Goal: Check status: Check status

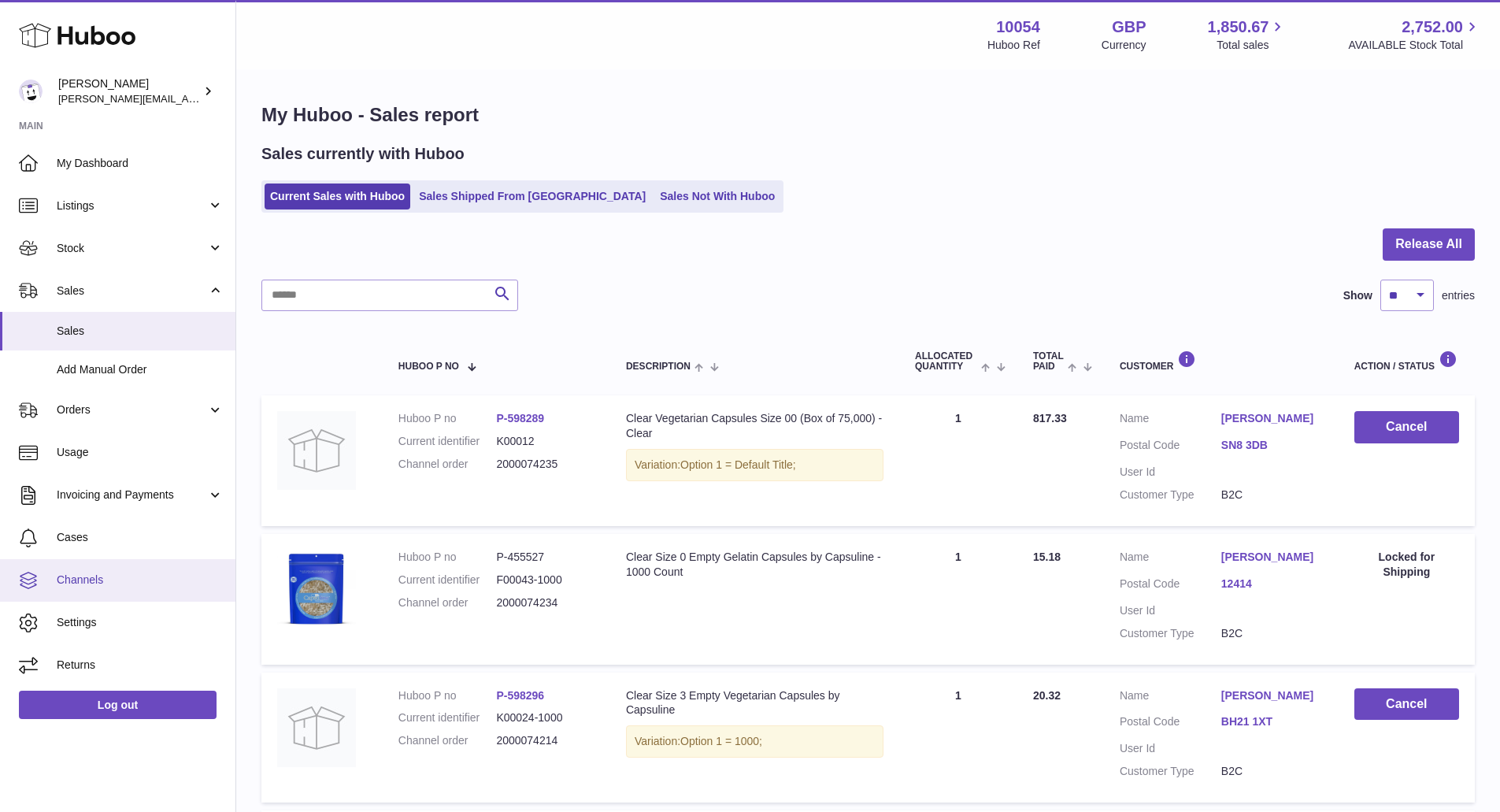
click at [116, 571] on link "Channels" at bounding box center [118, 580] width 235 height 43
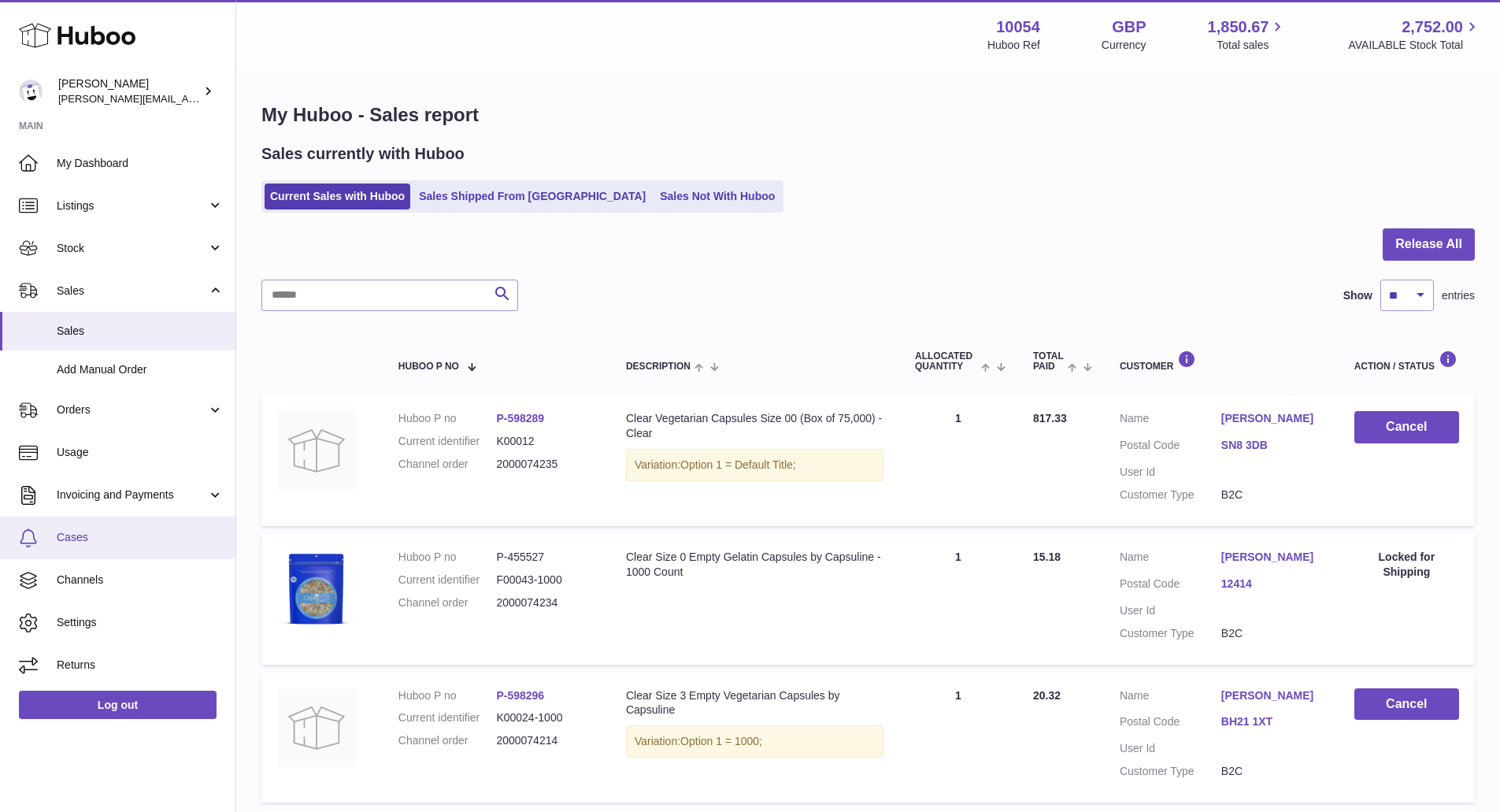
click at [108, 544] on span "Cases" at bounding box center [140, 537] width 167 height 15
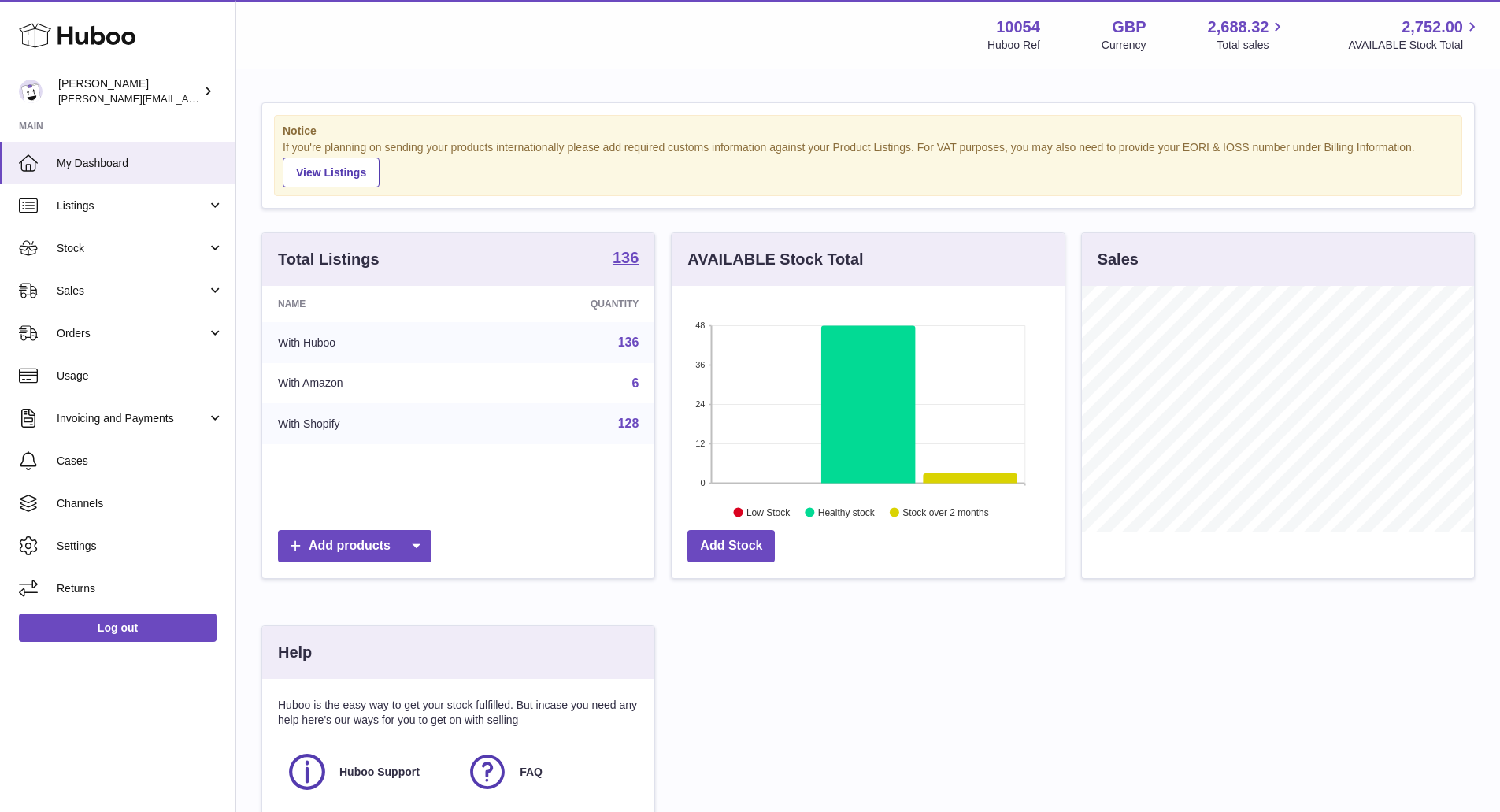
scroll to position [245, 393]
click at [86, 459] on span "Cases" at bounding box center [140, 461] width 167 height 15
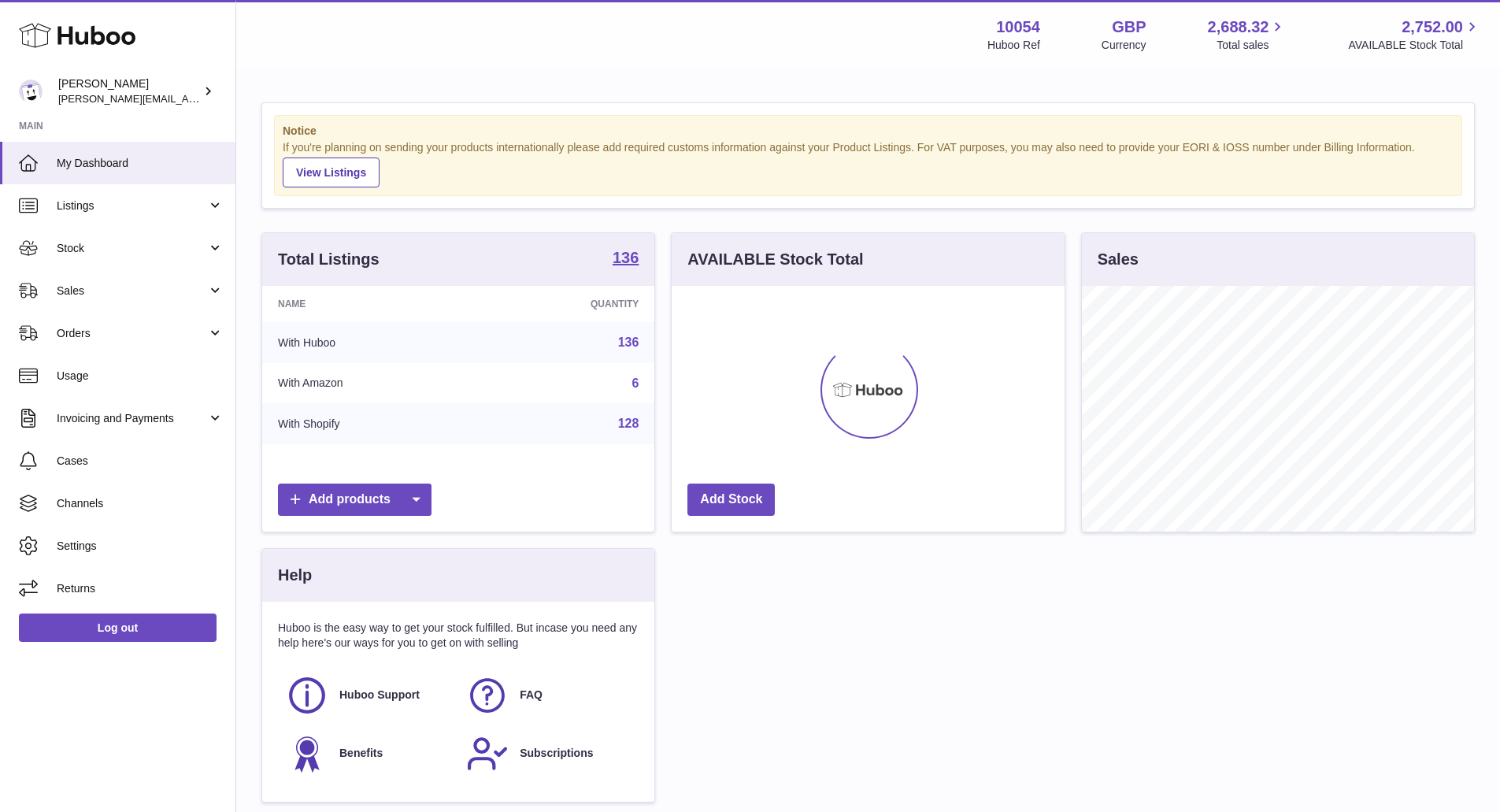
scroll to position [245, 393]
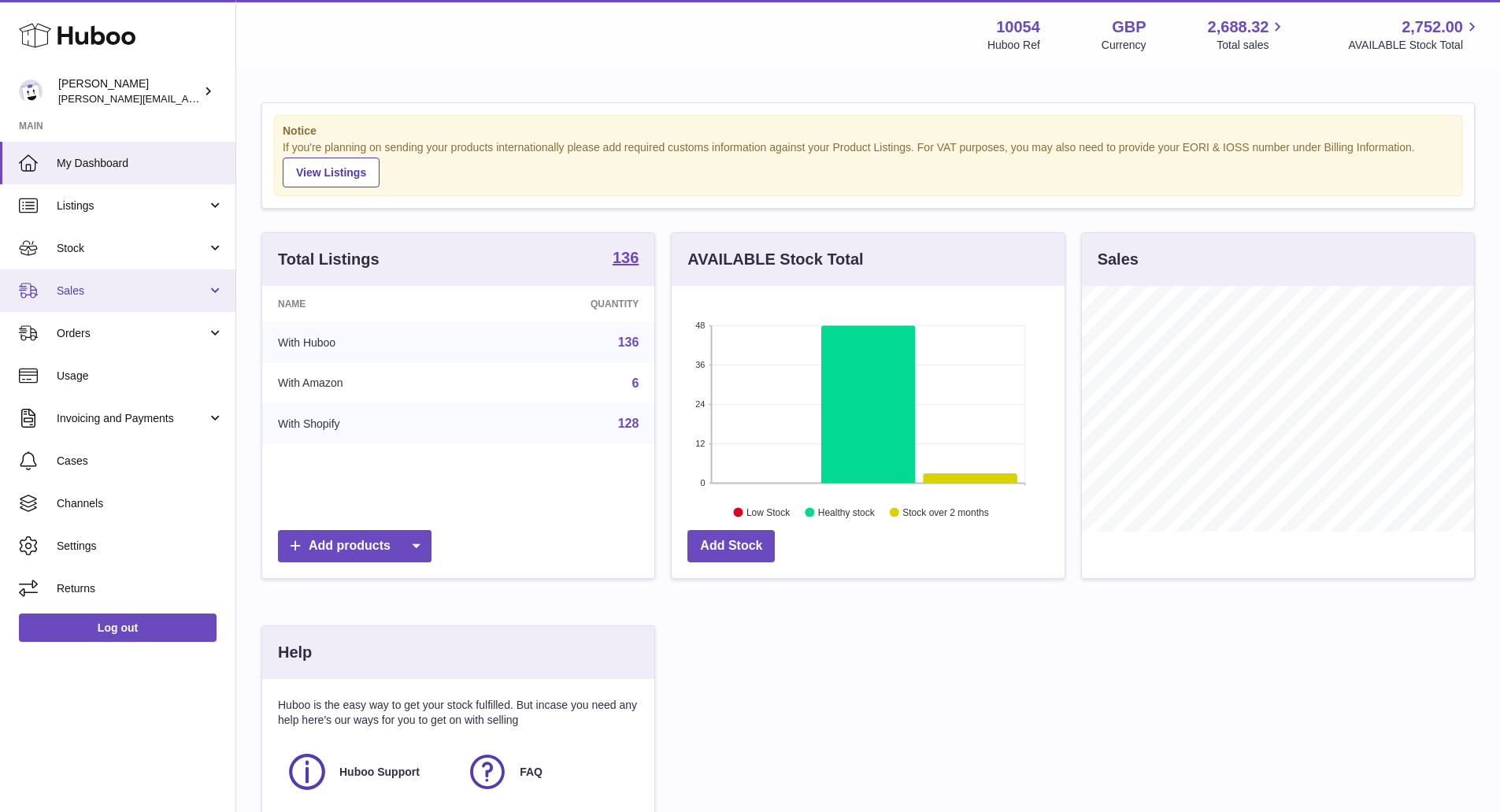
click at [94, 304] on link "Sales" at bounding box center [118, 290] width 235 height 43
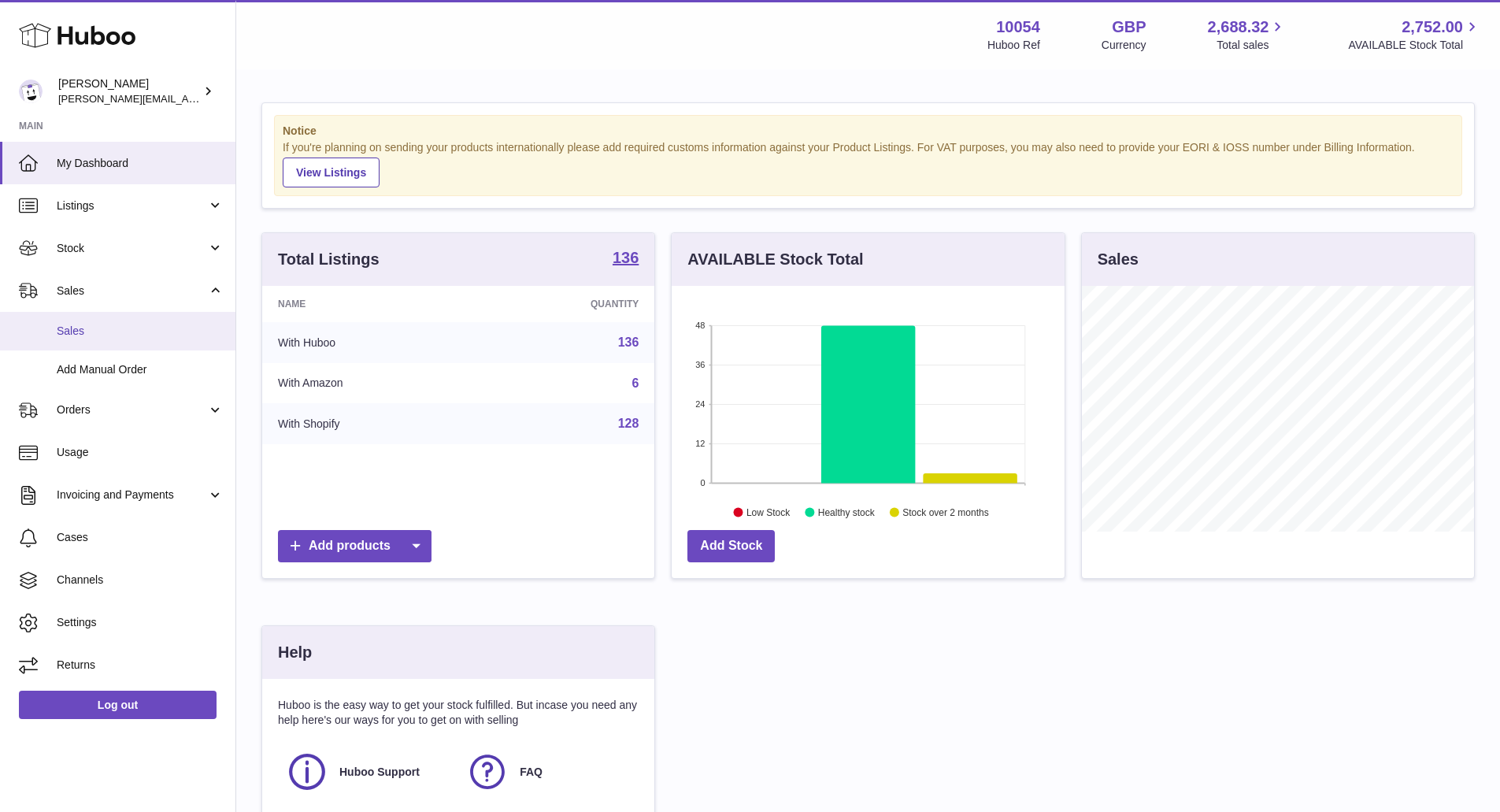
click at [99, 331] on span "Sales" at bounding box center [140, 331] width 167 height 15
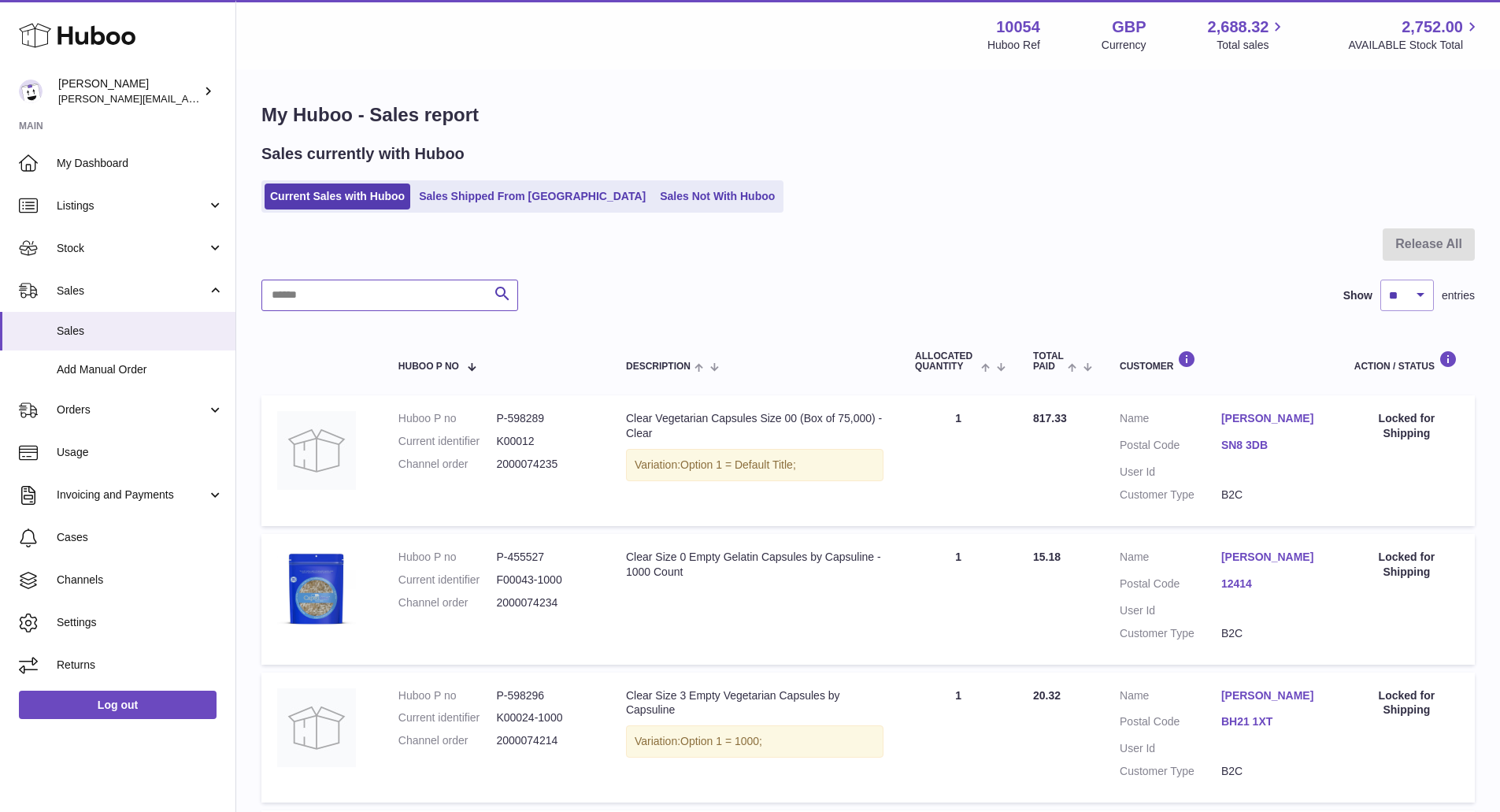
click at [347, 283] on input "text" at bounding box center [389, 295] width 257 height 32
paste input "********"
type input "********"
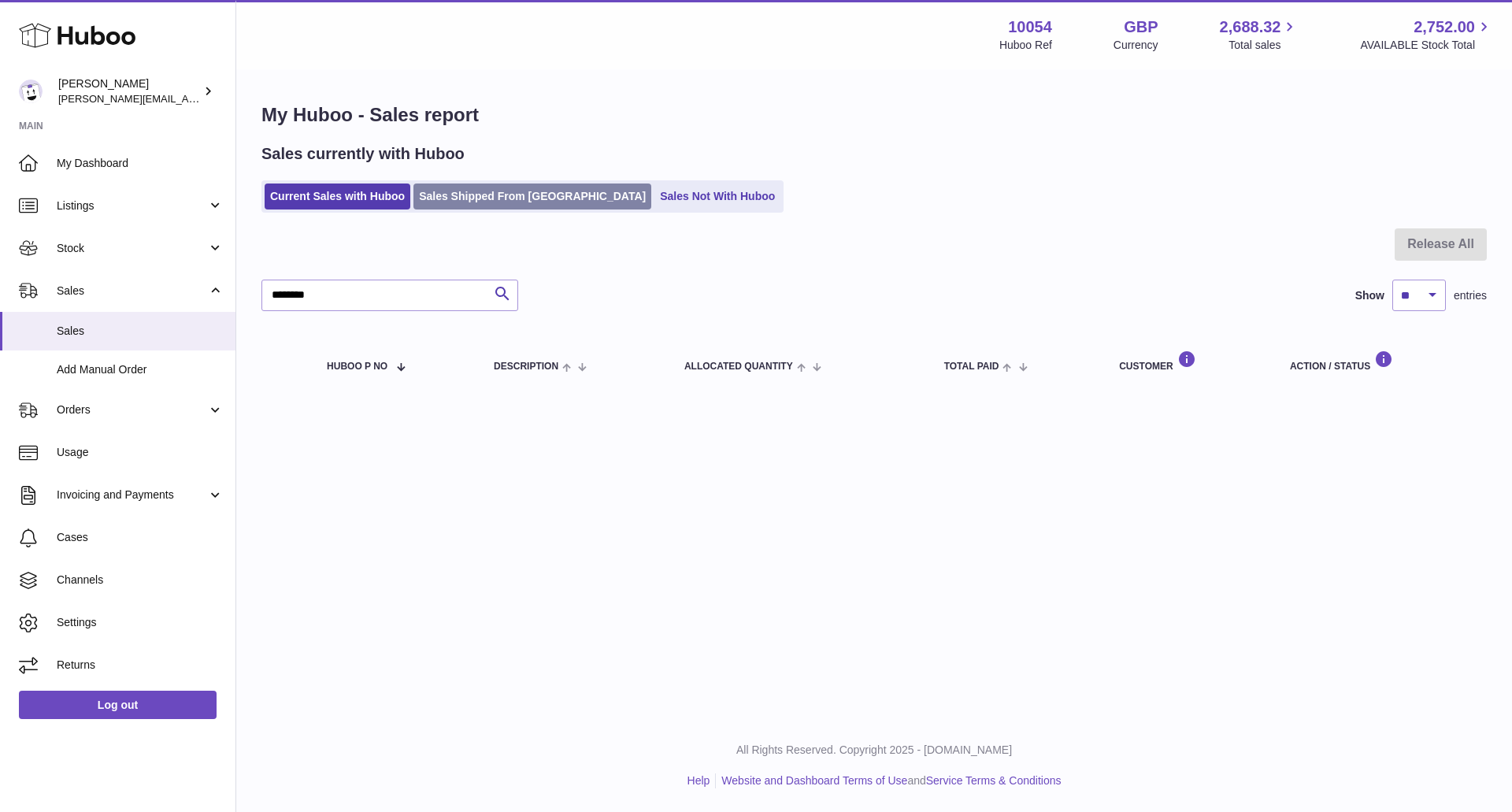
click at [433, 193] on link "Sales Shipped From [GEOGRAPHIC_DATA]" at bounding box center [532, 196] width 238 height 26
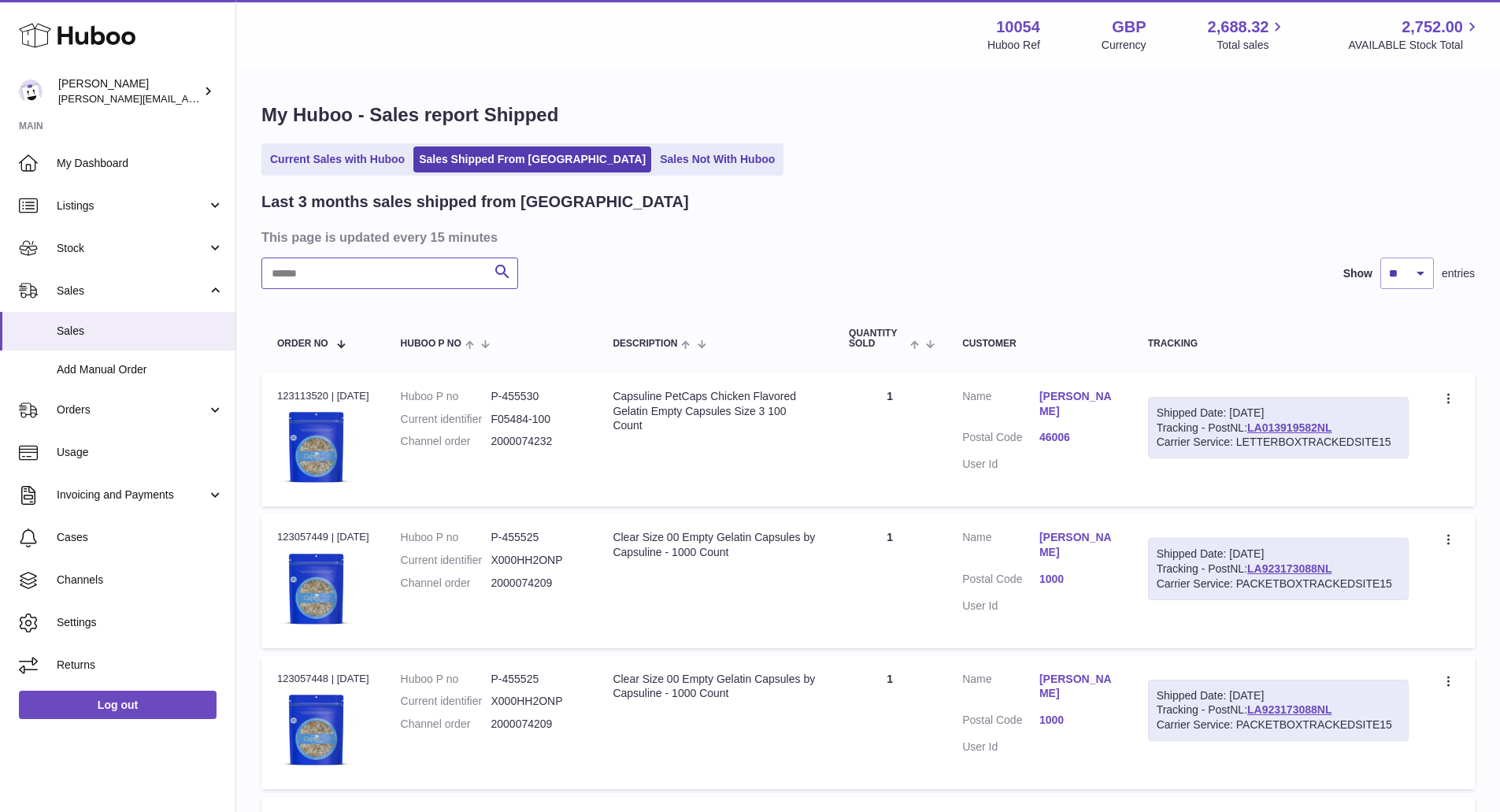
click at [388, 270] on input "text" at bounding box center [389, 273] width 257 height 32
paste input "********"
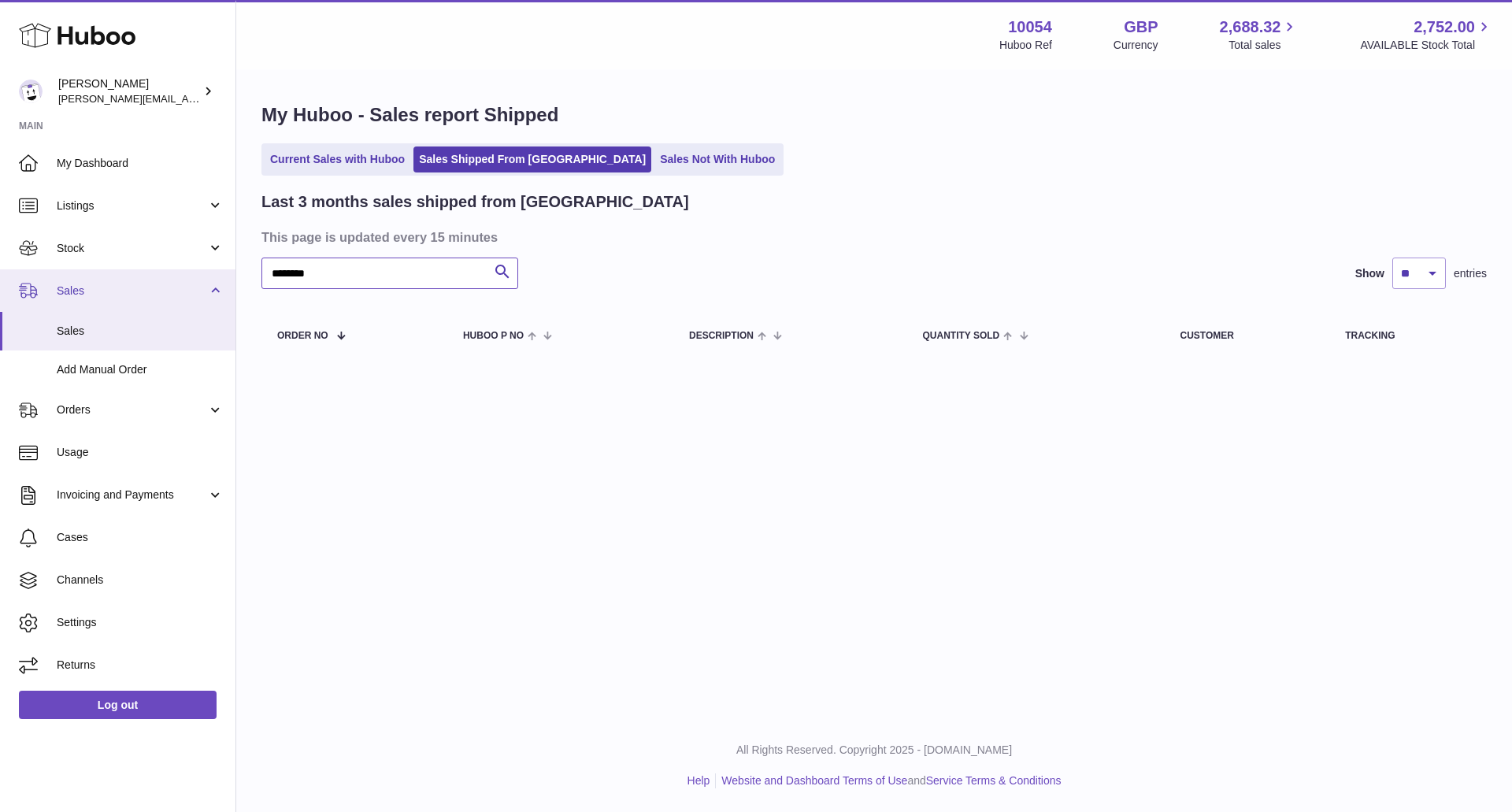
drag, startPoint x: 337, startPoint y: 272, endPoint x: 201, endPoint y: 275, distance: 136.0
click at [201, 275] on div "Huboo [PERSON_NAME] [PERSON_NAME][EMAIL_ADDRESS][DOMAIN_NAME] Main My Dashboard…" at bounding box center [756, 406] width 1512 height 812
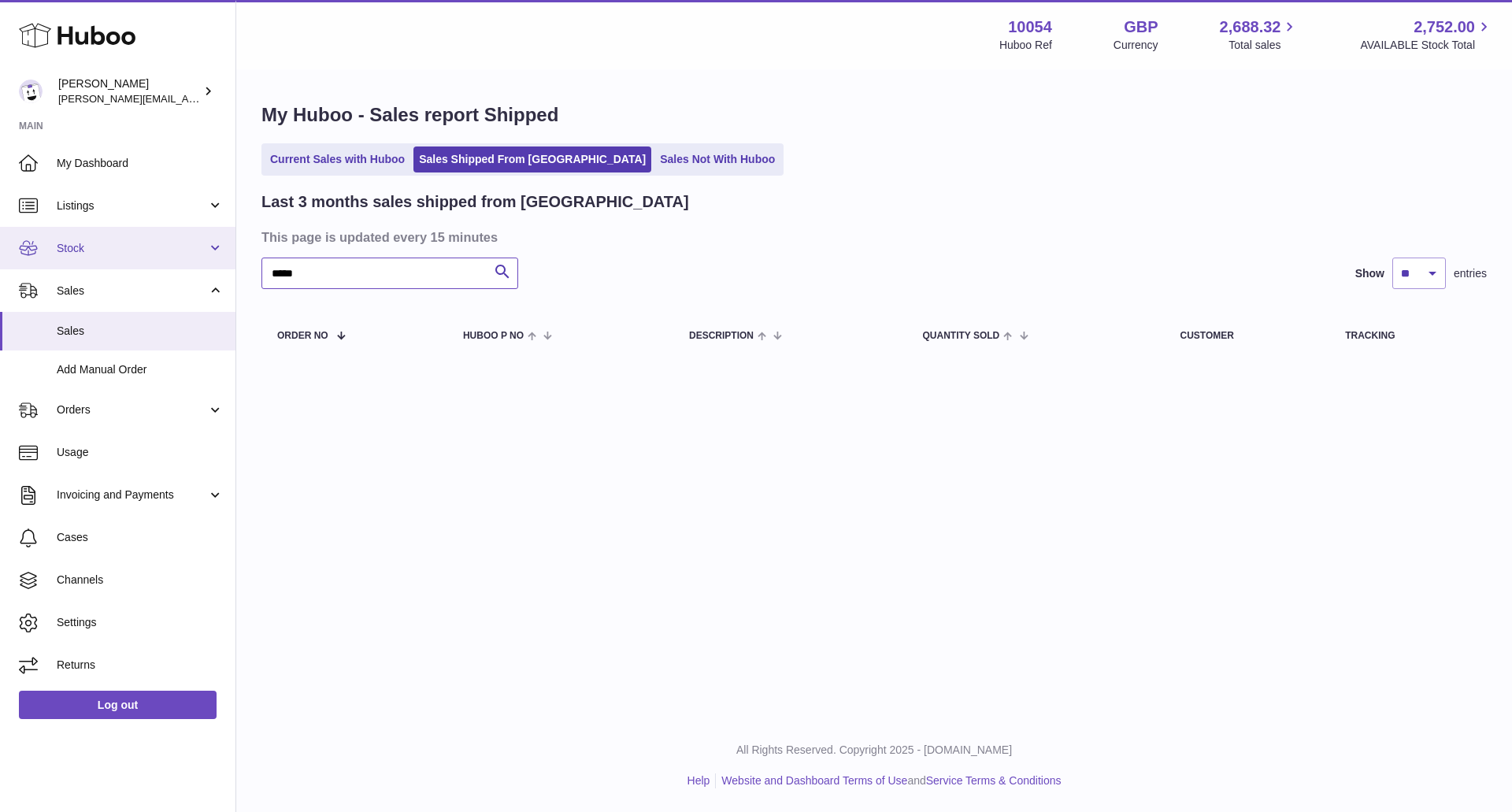
drag, startPoint x: 344, startPoint y: 275, endPoint x: 153, endPoint y: 266, distance: 191.2
click at [172, 268] on div "Huboo [PERSON_NAME] [PERSON_NAME][EMAIL_ADDRESS][DOMAIN_NAME] Main My Dashboard…" at bounding box center [756, 406] width 1512 height 812
paste input "****"
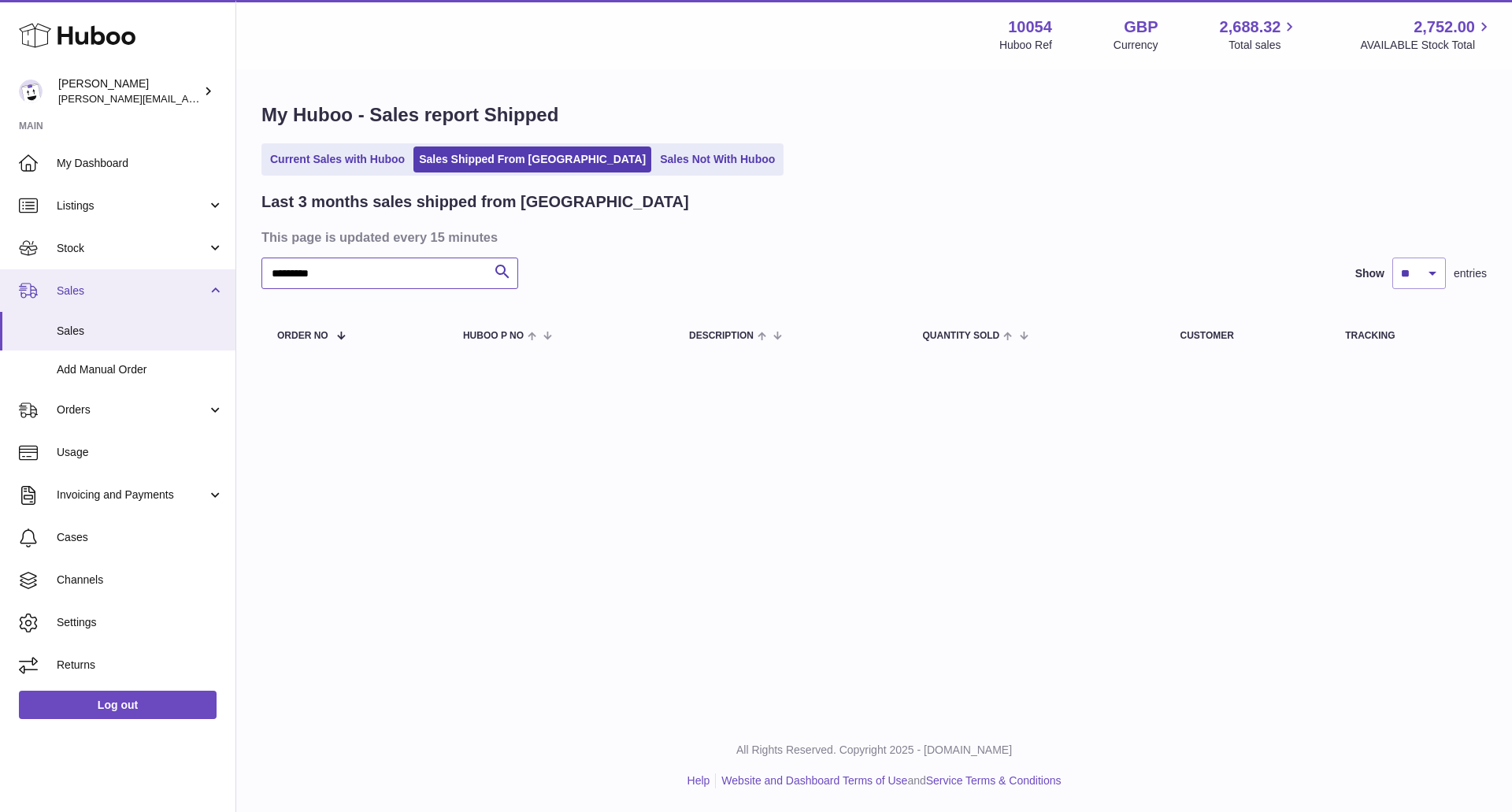
drag, startPoint x: 362, startPoint y: 283, endPoint x: 164, endPoint y: 283, distance: 198.0
click at [164, 283] on div "Huboo [PERSON_NAME] [PERSON_NAME][EMAIL_ADDRESS][DOMAIN_NAME] Main My Dashboard…" at bounding box center [756, 406] width 1512 height 812
type input "******"
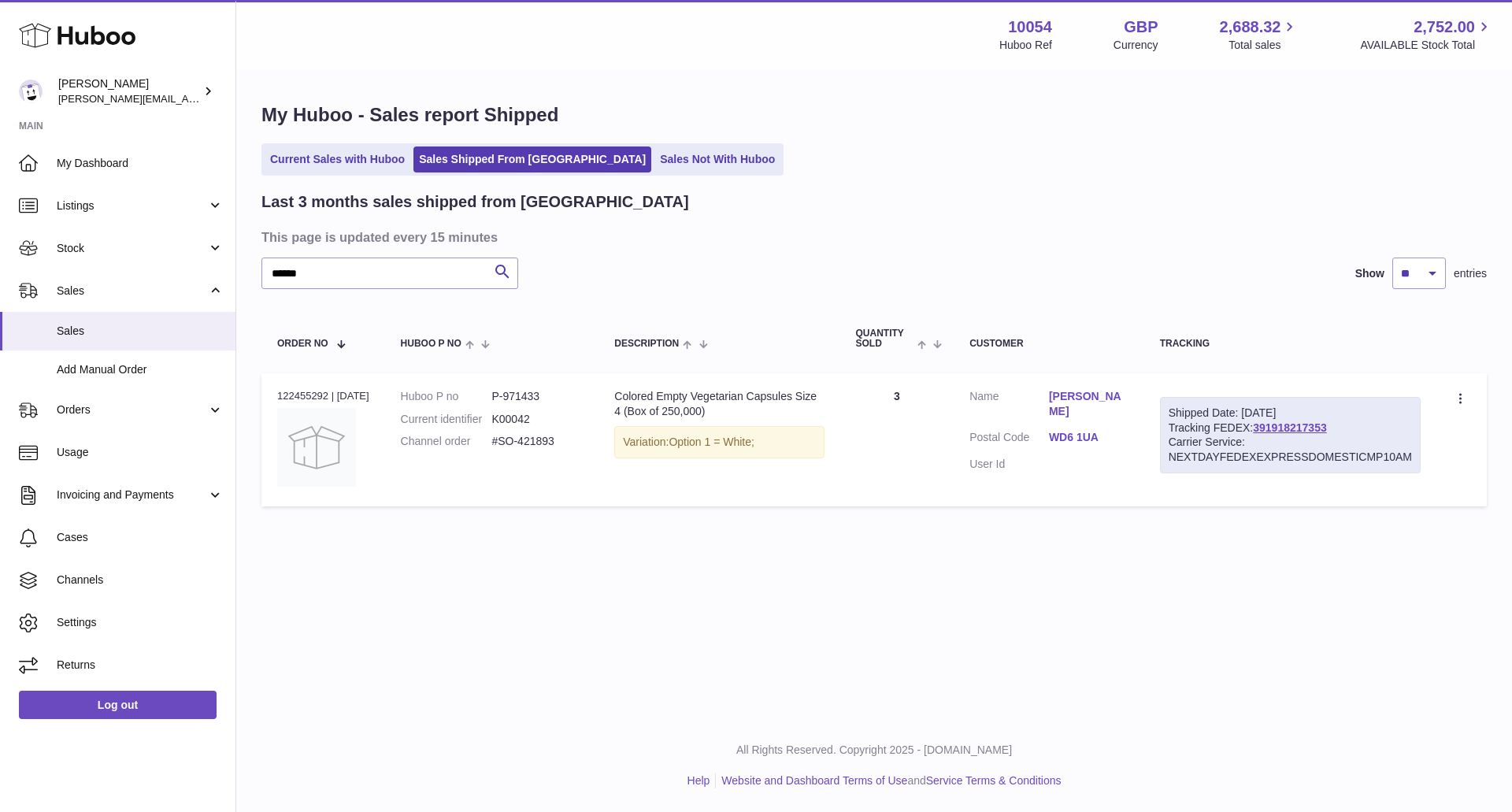
drag, startPoint x: 380, startPoint y: 399, endPoint x: 270, endPoint y: 399, distance: 110.0
click at [270, 399] on td "Order no 122455292 | [DATE]" at bounding box center [323, 440] width 124 height 133
copy div "122455292 | [DATE]"
drag, startPoint x: 421, startPoint y: 436, endPoint x: 569, endPoint y: 449, distance: 148.6
click at [569, 449] on dl "Huboo P no P-971433 Current identifier K00042 Channel order #SO-421893" at bounding box center [492, 423] width 182 height 69
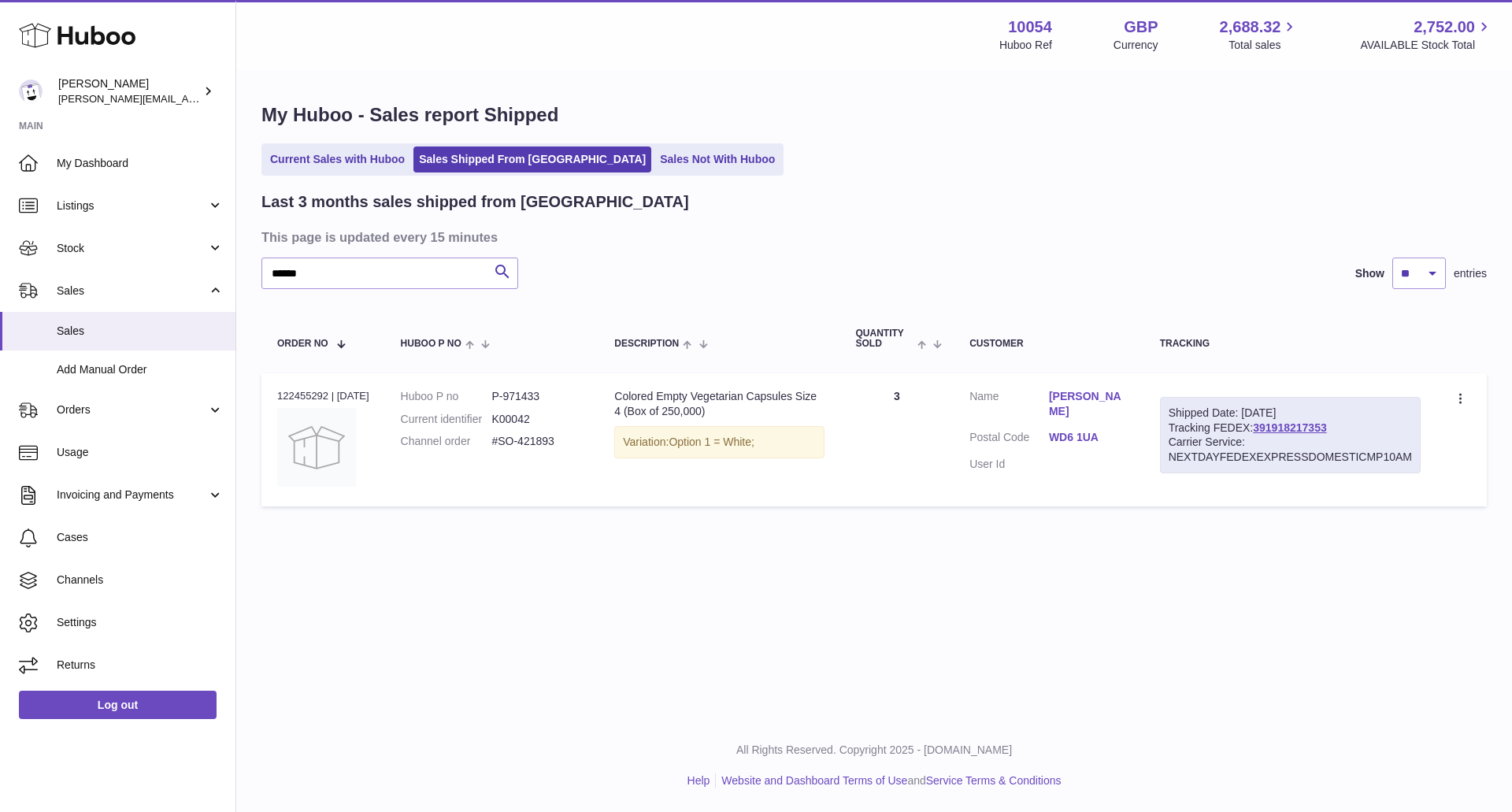
copy dl "Channel order #SO-421893"
